Goal: Task Accomplishment & Management: Manage account settings

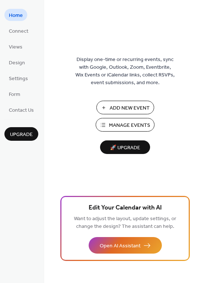
click at [144, 110] on span "Add New Event" at bounding box center [130, 108] width 40 height 8
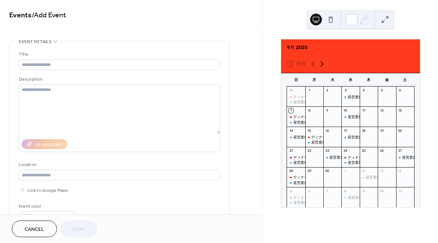
click at [323, 61] on icon at bounding box center [322, 64] width 3 height 6
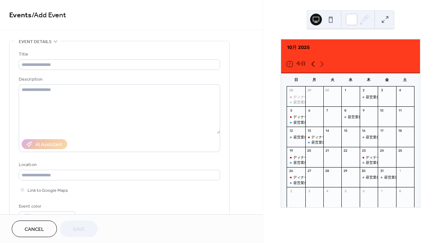
click at [315, 60] on icon at bounding box center [313, 64] width 9 height 9
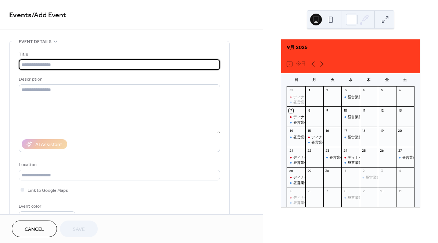
click at [132, 63] on input "text" at bounding box center [119, 64] width 201 height 11
type input "*"
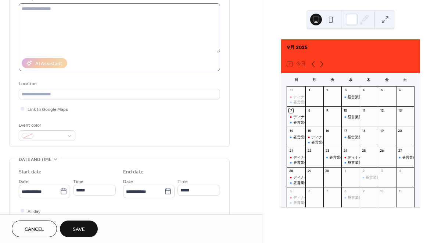
scroll to position [92, 0]
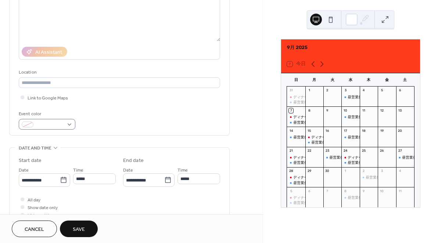
type input "*****"
click at [66, 129] on div at bounding box center [47, 124] width 57 height 11
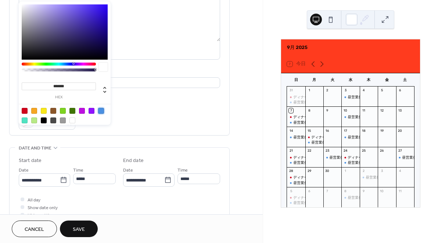
click at [101, 112] on div at bounding box center [101, 111] width 6 height 6
type input "*******"
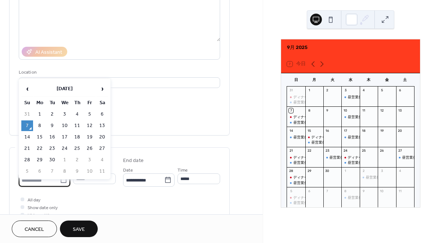
click at [50, 185] on input "**********" at bounding box center [39, 180] width 41 height 11
click at [41, 147] on td "22" at bounding box center [40, 148] width 12 height 11
type input "**********"
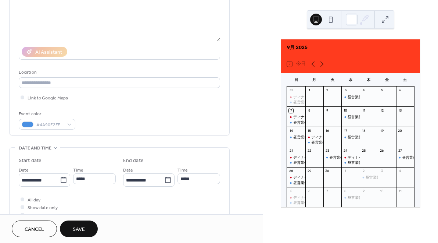
click at [82, 225] on span "Save" at bounding box center [79, 229] width 12 height 8
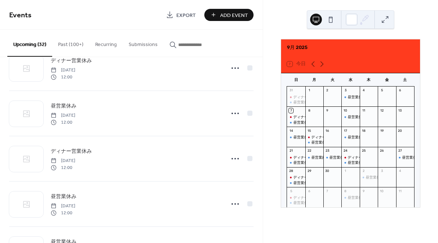
scroll to position [1286, 0]
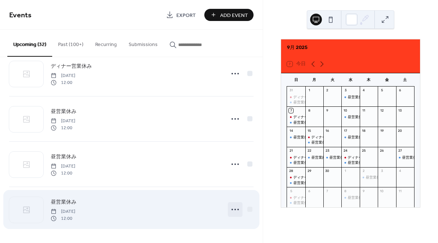
click at [232, 210] on circle at bounding box center [232, 208] width 1 height 1
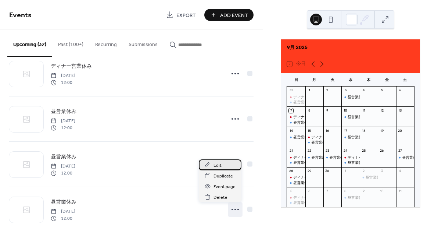
click at [222, 164] on div "Edit" at bounding box center [220, 164] width 43 height 11
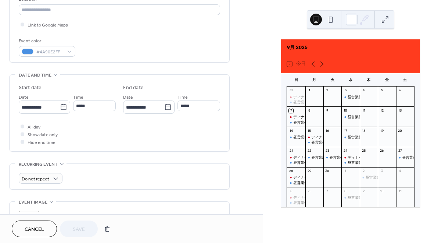
scroll to position [166, 0]
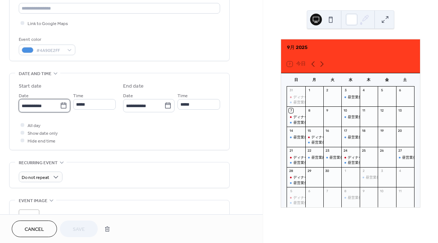
click at [36, 110] on input "**********" at bounding box center [39, 105] width 41 height 11
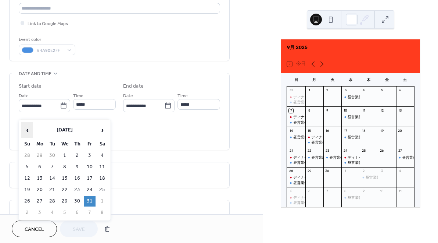
click at [27, 132] on span "‹" at bounding box center [27, 129] width 11 height 15
click at [76, 189] on td "25" at bounding box center [77, 189] width 12 height 11
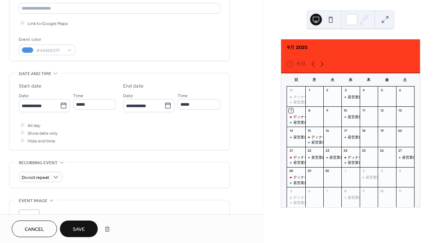
type input "**********"
click at [79, 232] on span "Save" at bounding box center [79, 229] width 12 height 8
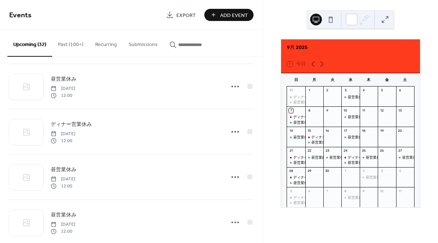
scroll to position [1286, 0]
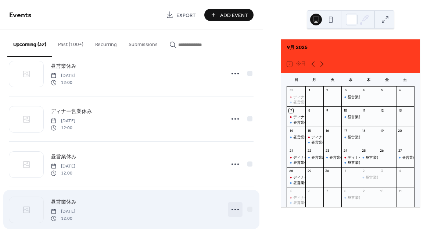
click at [232, 208] on icon at bounding box center [235, 209] width 12 height 12
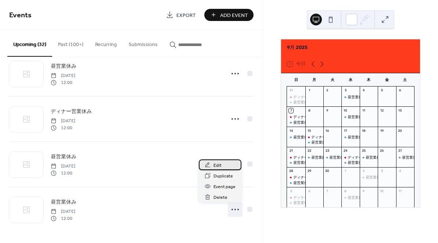
click at [222, 167] on div "Edit" at bounding box center [220, 164] width 43 height 11
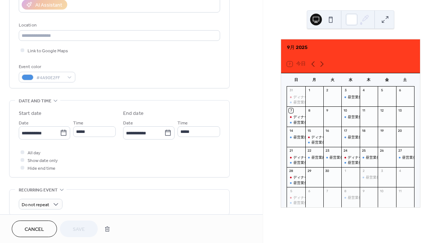
scroll to position [181, 0]
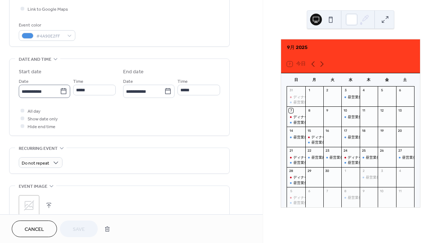
click at [64, 94] on icon at bounding box center [64, 91] width 6 height 6
click at [60, 96] on input "**********" at bounding box center [39, 91] width 41 height 11
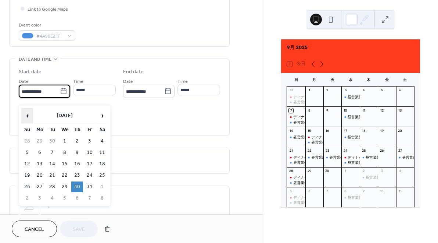
click at [26, 115] on span "‹" at bounding box center [27, 115] width 11 height 15
click at [89, 172] on td "26" at bounding box center [90, 175] width 12 height 11
type input "**********"
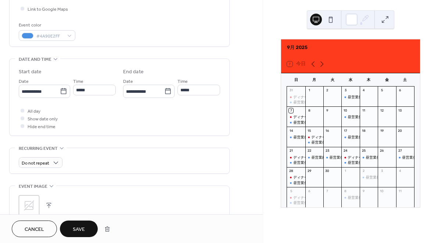
click at [79, 225] on span "Save" at bounding box center [79, 229] width 12 height 8
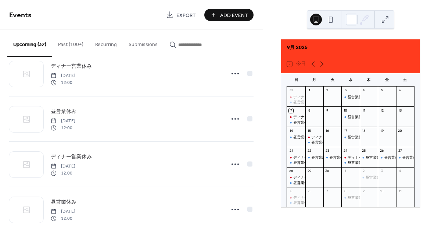
scroll to position [1286, 0]
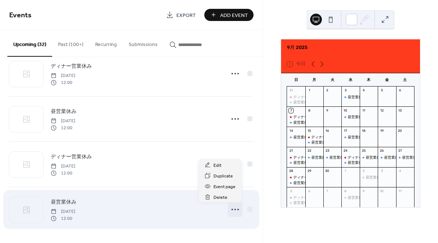
click at [234, 211] on icon at bounding box center [235, 209] width 12 height 12
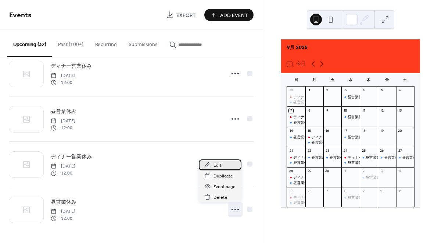
click at [219, 166] on span "Edit" at bounding box center [218, 165] width 8 height 8
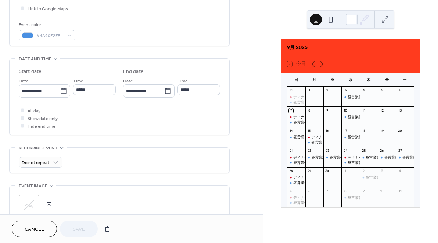
scroll to position [182, 0]
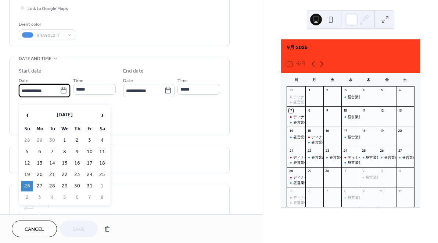
click at [57, 95] on input "**********" at bounding box center [39, 90] width 41 height 11
click at [27, 112] on span "‹" at bounding box center [27, 114] width 11 height 15
click at [38, 189] on td "29" at bounding box center [40, 185] width 12 height 11
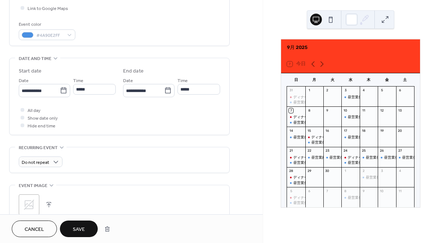
type input "**********"
click at [71, 227] on button "Save" at bounding box center [79, 228] width 38 height 17
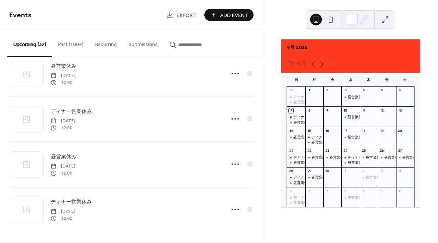
scroll to position [1286, 0]
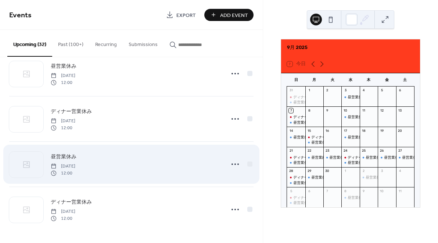
click at [75, 163] on span "Thursday, October 23, 2025" at bounding box center [63, 166] width 25 height 7
click at [229, 162] on icon at bounding box center [235, 164] width 12 height 12
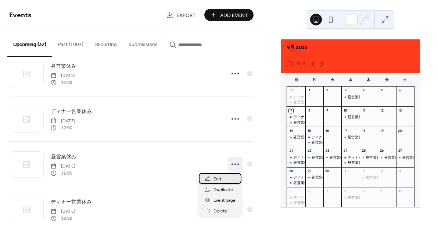
click at [218, 178] on span "Edit" at bounding box center [218, 179] width 8 height 8
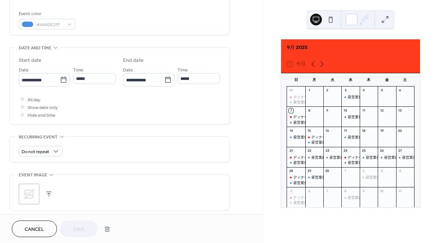
scroll to position [187, 0]
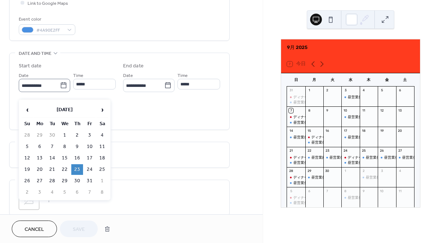
click at [63, 88] on icon at bounding box center [64, 85] width 6 height 6
click at [60, 90] on input "**********" at bounding box center [39, 85] width 41 height 11
click at [29, 108] on span "‹" at bounding box center [27, 109] width 11 height 15
click at [50, 180] on td "30" at bounding box center [52, 180] width 12 height 11
type input "**********"
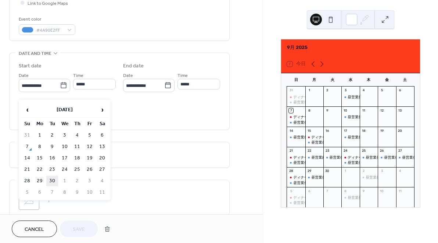
type input "**********"
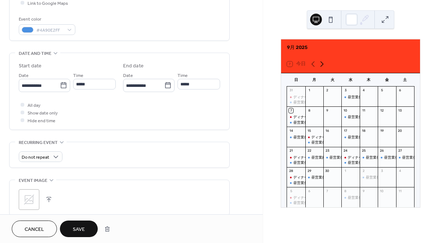
click at [321, 60] on icon at bounding box center [322, 64] width 9 height 9
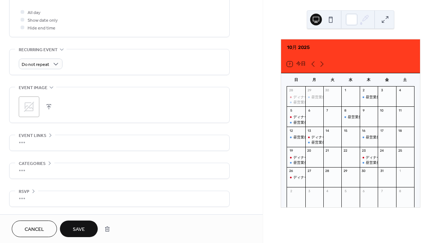
scroll to position [286, 0]
click at [50, 228] on button "Cancel" at bounding box center [34, 228] width 45 height 17
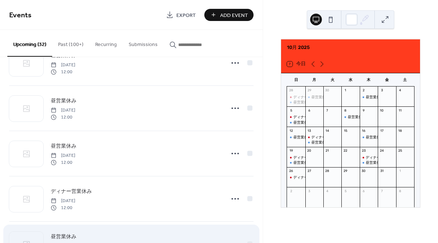
scroll to position [796, 0]
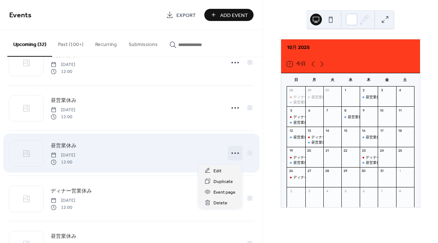
click at [236, 157] on icon at bounding box center [235, 153] width 12 height 12
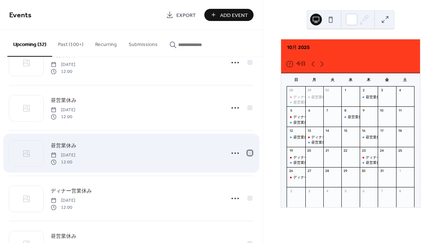
click at [248, 155] on div at bounding box center [249, 152] width 5 height 5
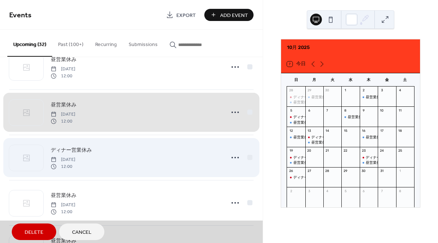
scroll to position [839, 0]
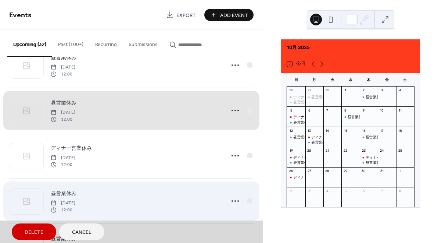
click at [247, 202] on span "昼営業休み Sunday, October 5, 2025 12:00" at bounding box center [131, 200] width 244 height 45
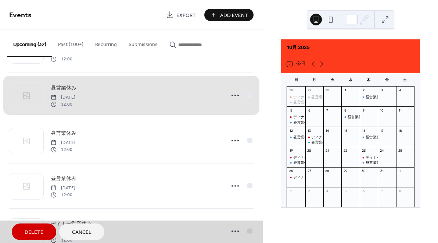
scroll to position [945, 0]
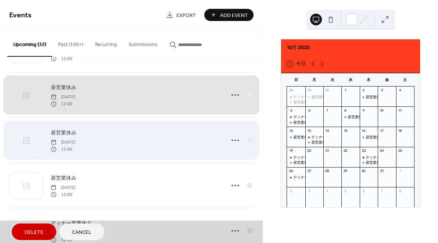
click at [247, 143] on span "昼営業休み Wednesday, October 8, 2025 12:00" at bounding box center [131, 140] width 244 height 45
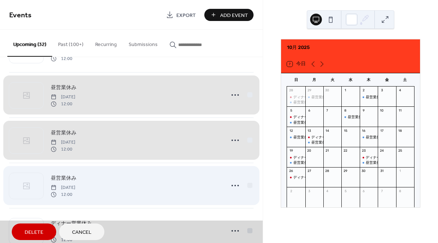
click at [248, 185] on span "昼営業休み Sunday, October 12, 2025 12:00" at bounding box center [131, 185] width 244 height 45
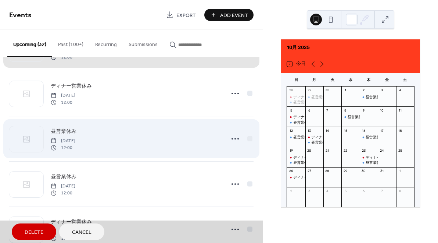
scroll to position [1083, 0]
click at [251, 143] on span "昼営業休み Monday, October 13, 2025 12:00" at bounding box center [131, 137] width 244 height 45
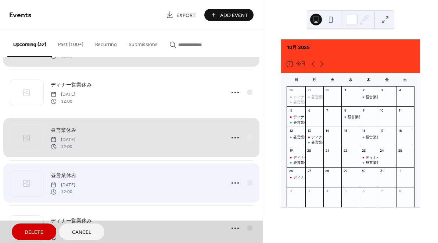
click at [248, 180] on span "昼営業休み Thursday, October 16, 2025 12:00" at bounding box center [131, 182] width 244 height 45
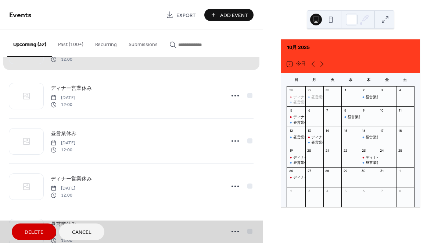
scroll to position [1217, 0]
click at [252, 146] on div "ディナー営業休み Sunday, September 7, 2025 12:00 昼営業休み Sunday, September 7, 2025 12:00 …" at bounding box center [131, 150] width 263 height 186
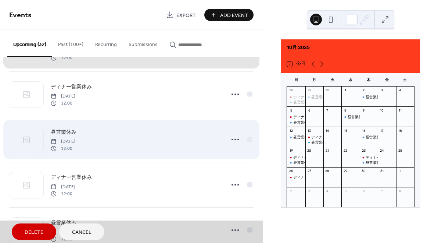
click at [247, 140] on span "昼営業休み Sunday, October 19, 2025 12:00" at bounding box center [131, 139] width 244 height 45
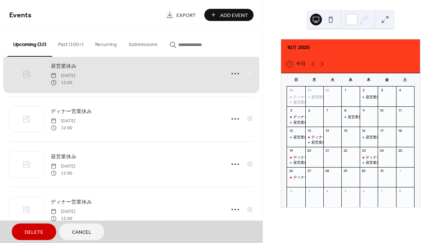
scroll to position [1286, 0]
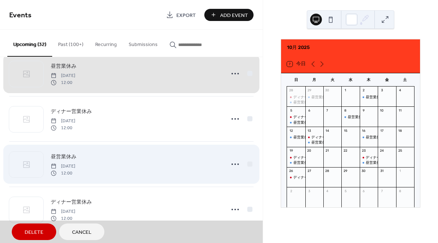
click at [250, 164] on span "昼営業休み Thursday, October 23, 2025 12:00" at bounding box center [131, 164] width 244 height 45
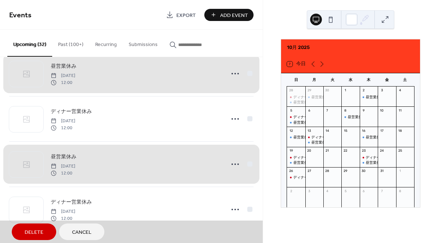
click at [42, 229] on span "Delete" at bounding box center [34, 232] width 19 height 8
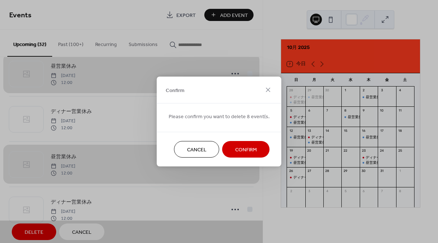
click at [235, 151] on span "Confirm" at bounding box center [246, 150] width 22 height 8
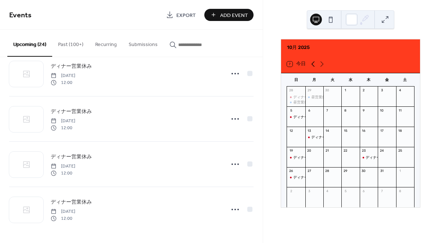
click at [312, 60] on icon at bounding box center [313, 64] width 9 height 9
